Goal: Information Seeking & Learning: Learn about a topic

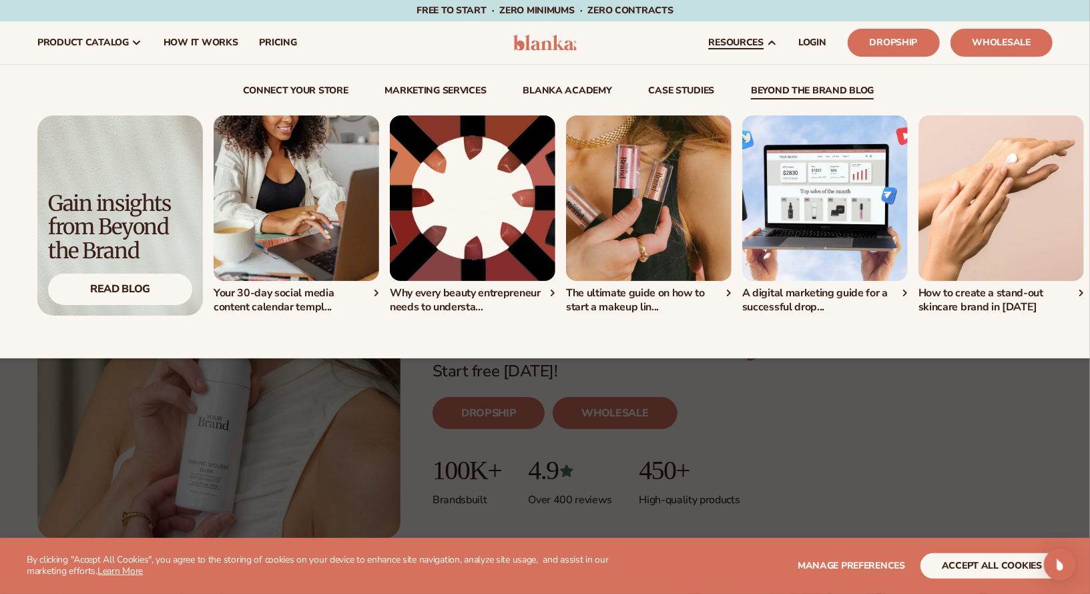
click at [780, 90] on link "beyond the brand blog" at bounding box center [812, 92] width 123 height 13
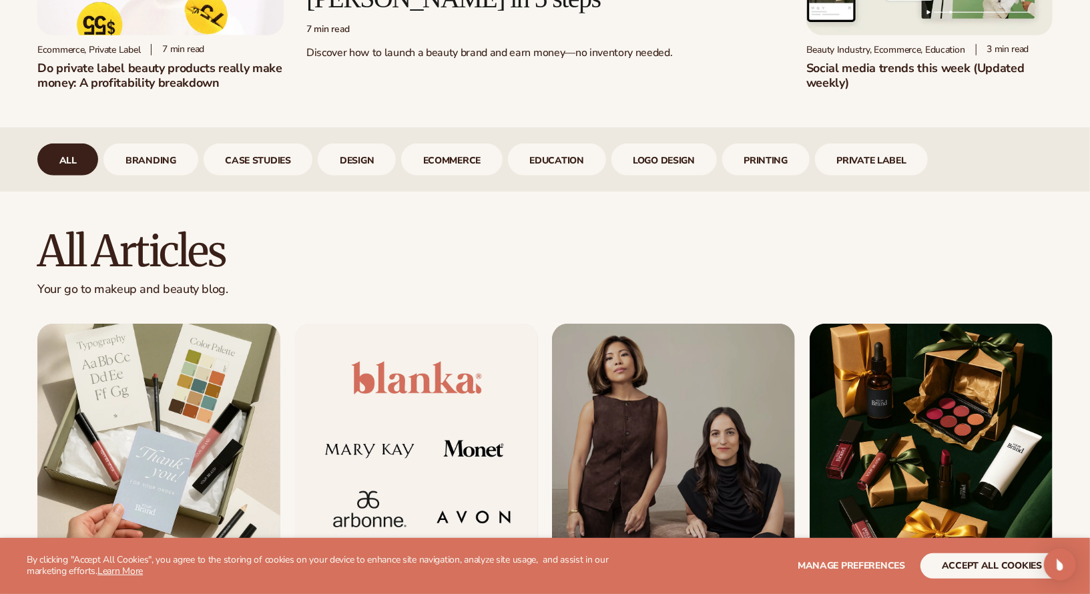
scroll to position [473, 0]
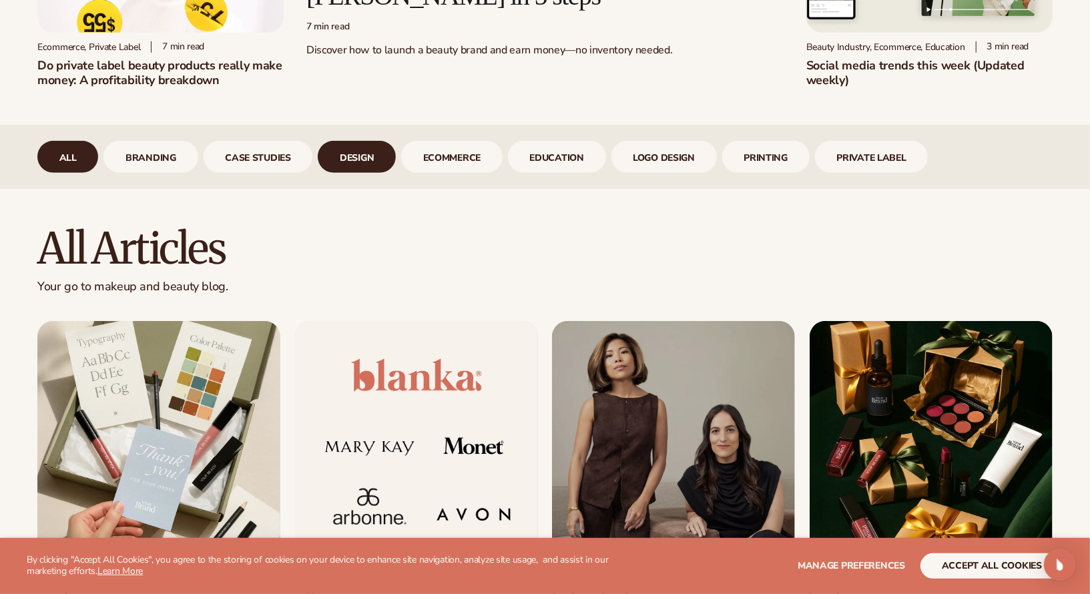
click at [363, 157] on link "design" at bounding box center [357, 157] width 78 height 32
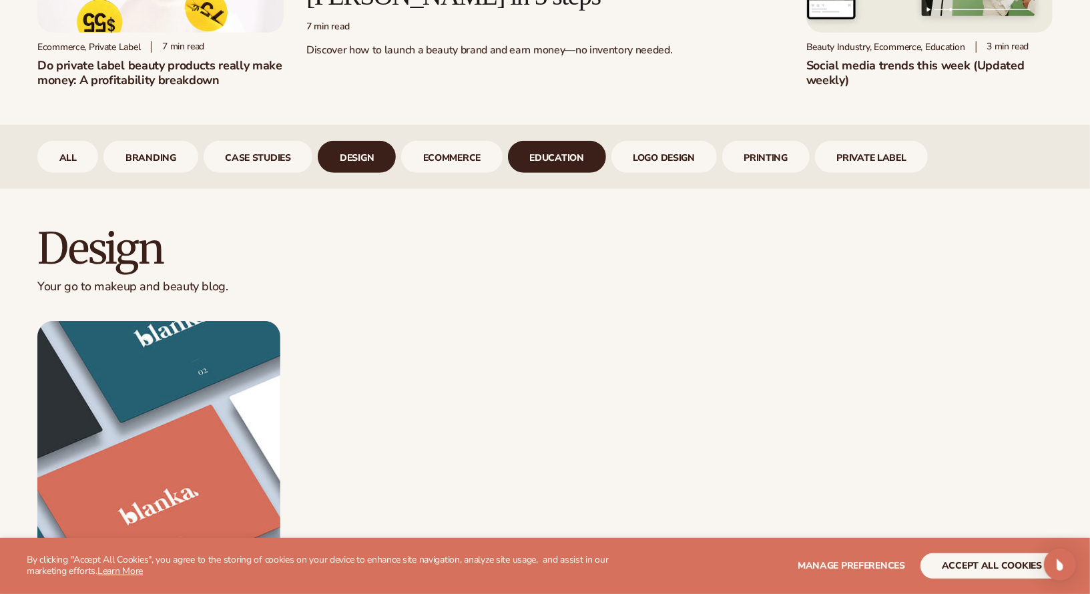
click at [574, 162] on link "Education" at bounding box center [557, 157] width 98 height 32
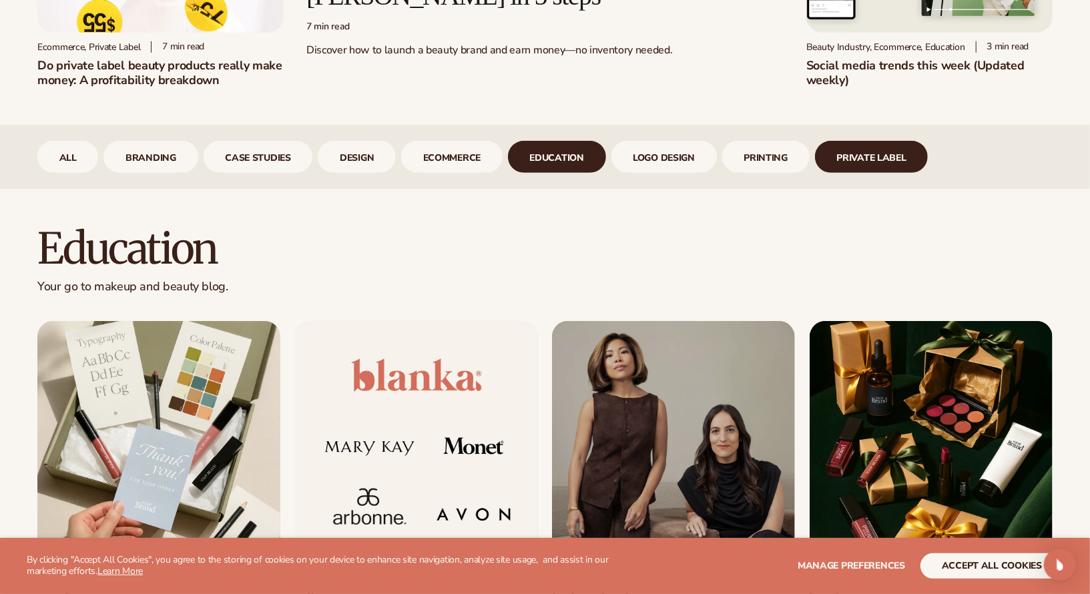
click at [883, 162] on link "Private Label" at bounding box center [872, 157] width 114 height 32
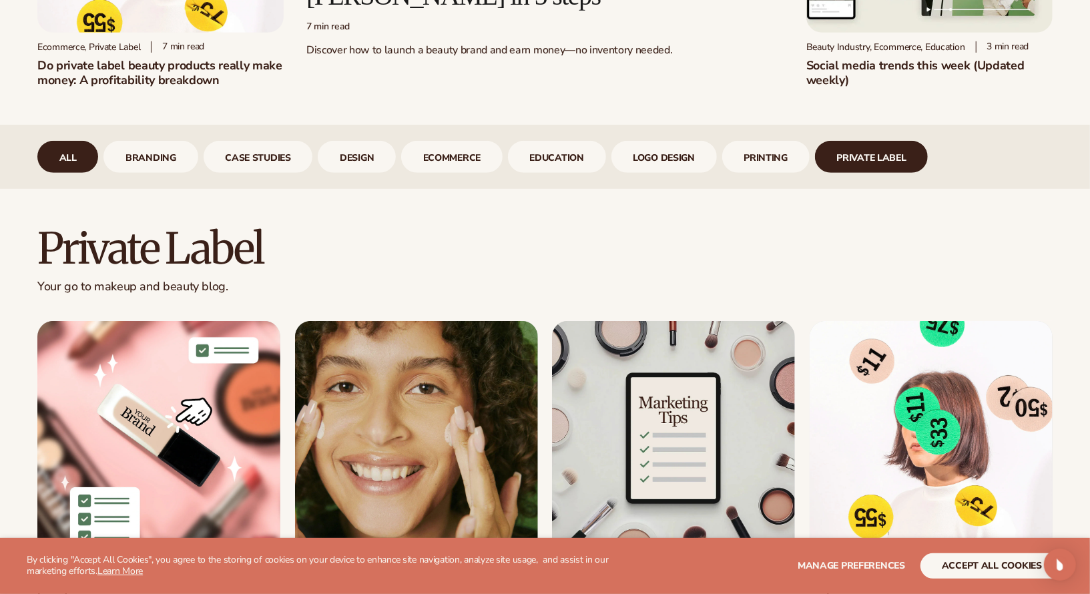
click at [54, 154] on link "All" at bounding box center [67, 157] width 61 height 32
